Goal: Find specific page/section: Find specific page/section

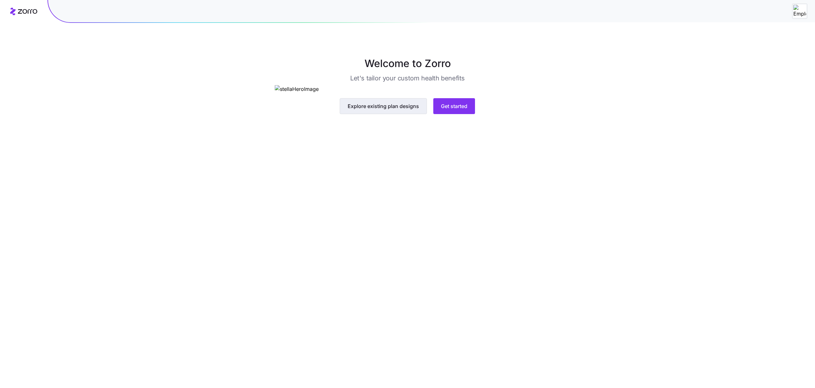
click at [385, 110] on span "Explore existing plan designs" at bounding box center [382, 106] width 71 height 8
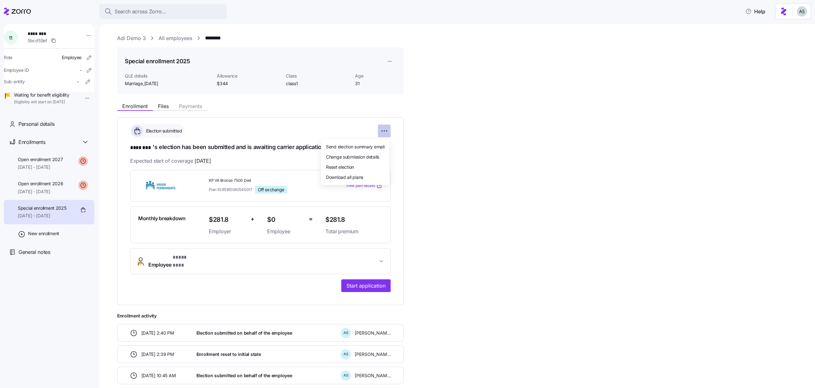
click at [384, 128] on html "**********" at bounding box center [407, 192] width 815 height 385
click at [382, 119] on html "**********" at bounding box center [407, 192] width 815 height 385
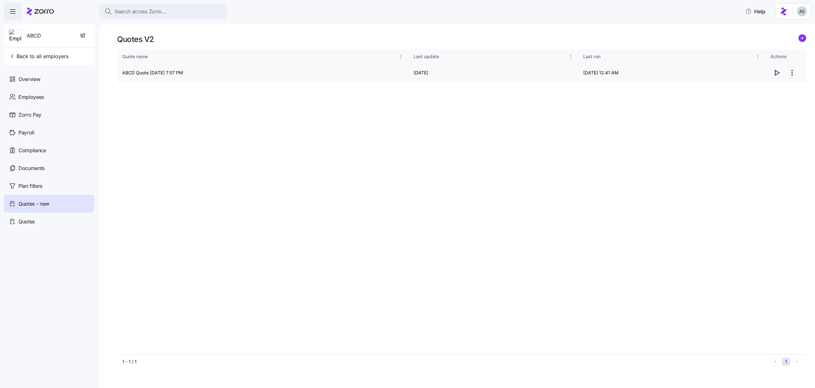
click at [773, 71] on icon "button" at bounding box center [777, 73] width 8 height 8
